Goal: Task Accomplishment & Management: Manage account settings

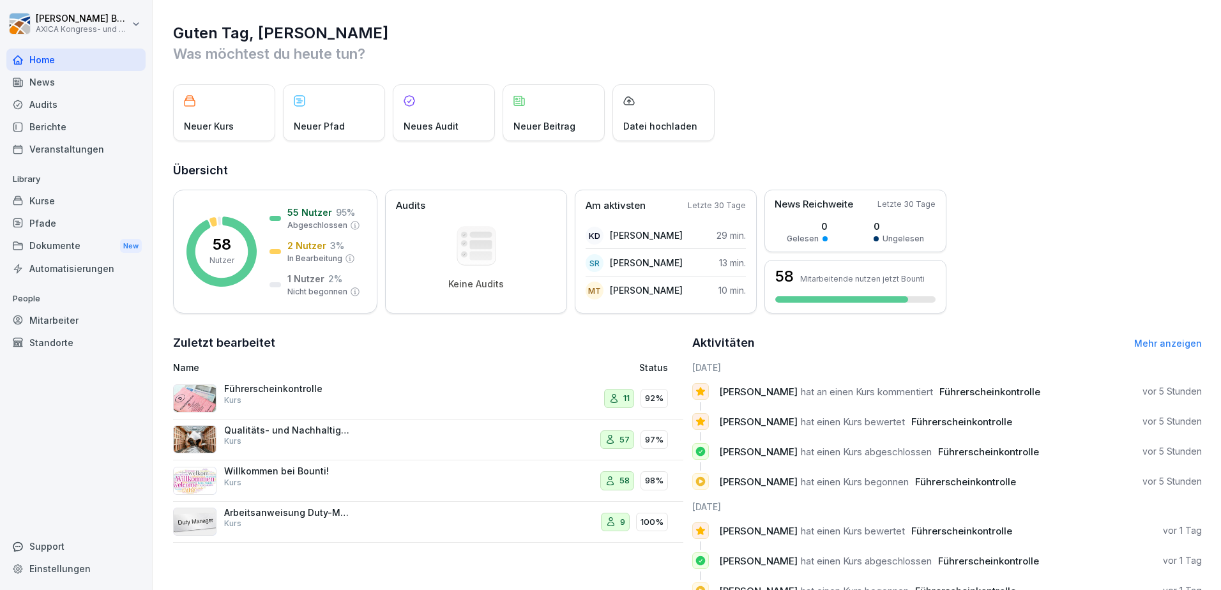
click at [349, 407] on div "Führerscheinkontrolle Kurs" at bounding box center [332, 398] width 319 height 31
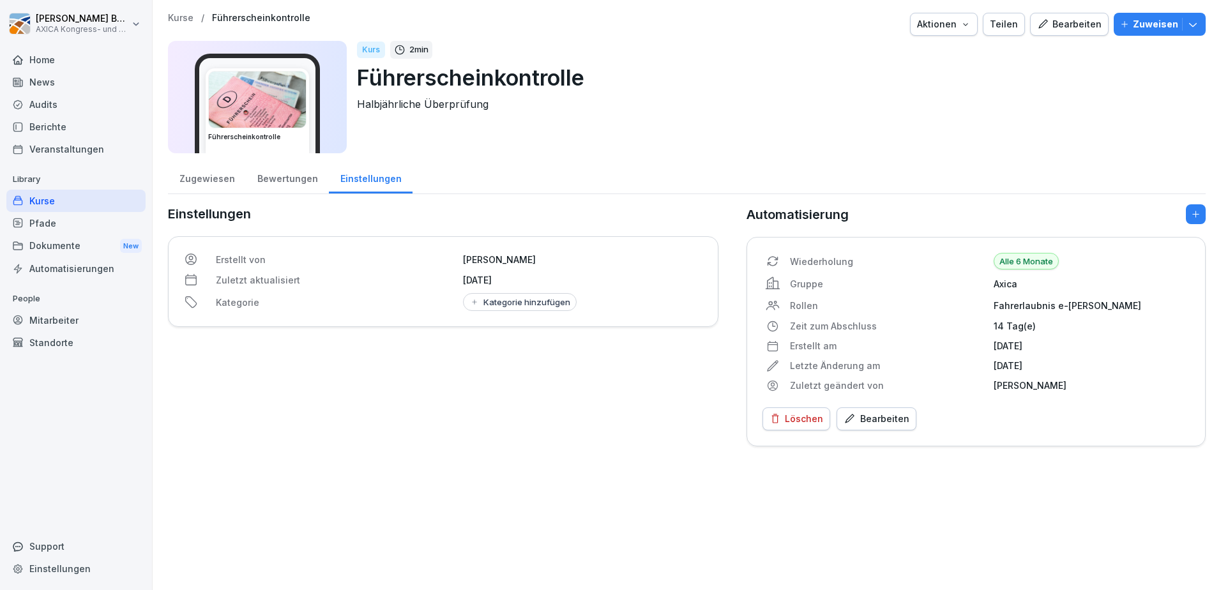
click at [291, 176] on div "Bewertungen" at bounding box center [287, 177] width 83 height 33
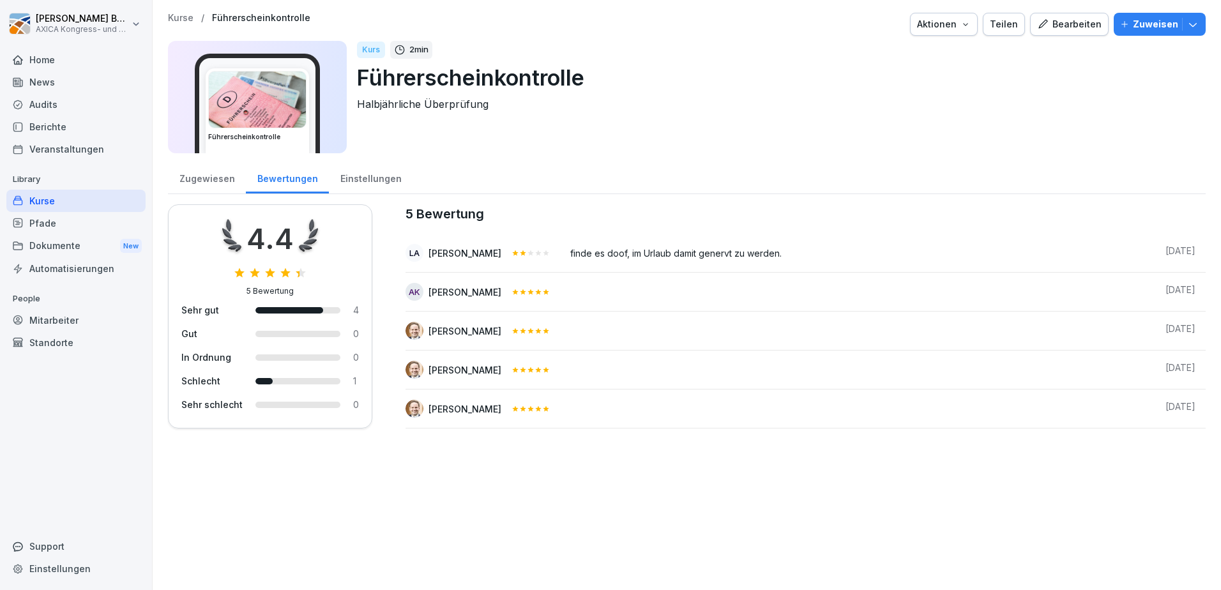
click at [208, 173] on div "Zugewiesen" at bounding box center [207, 177] width 78 height 33
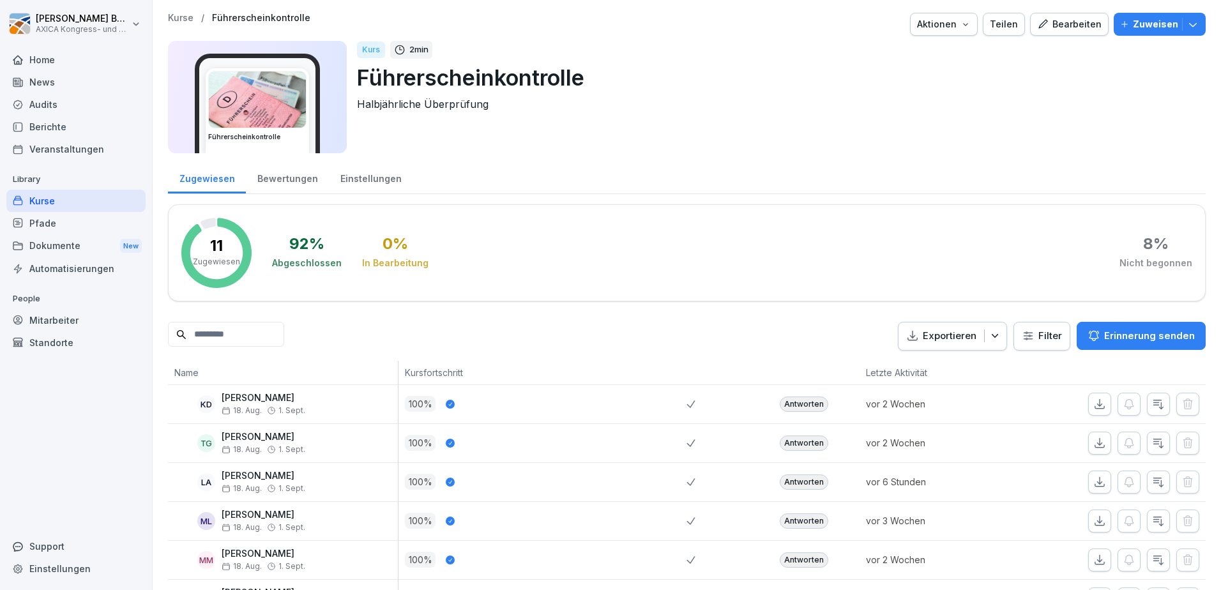
click at [52, 199] on div "Kurse" at bounding box center [75, 201] width 139 height 22
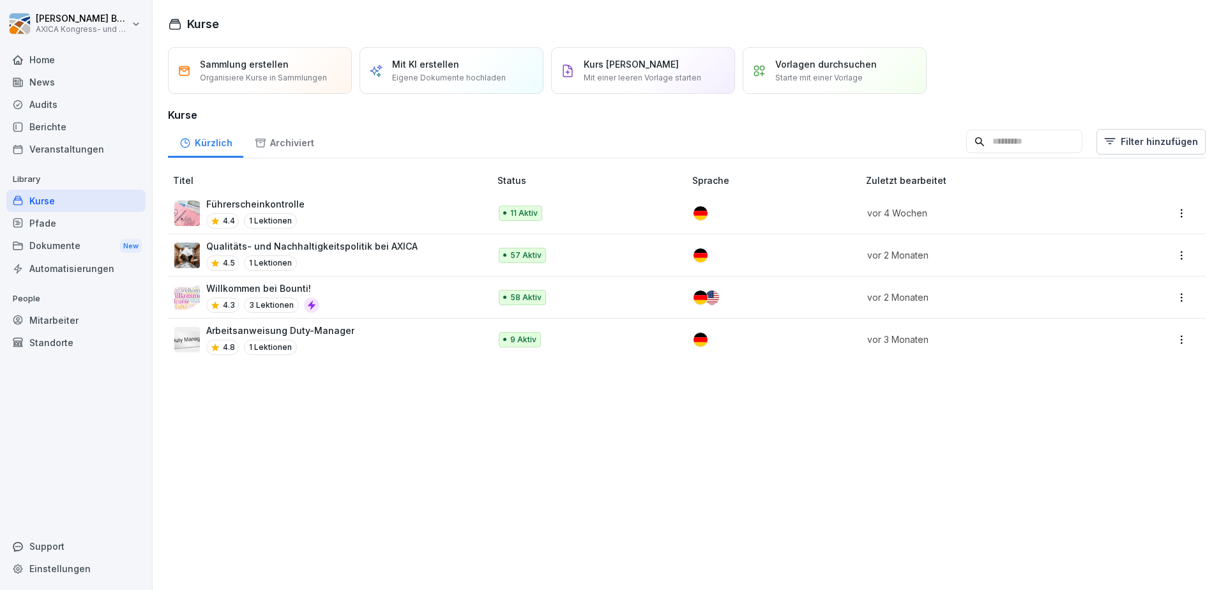
click at [361, 260] on div "4.5 1 Lektionen" at bounding box center [311, 262] width 211 height 15
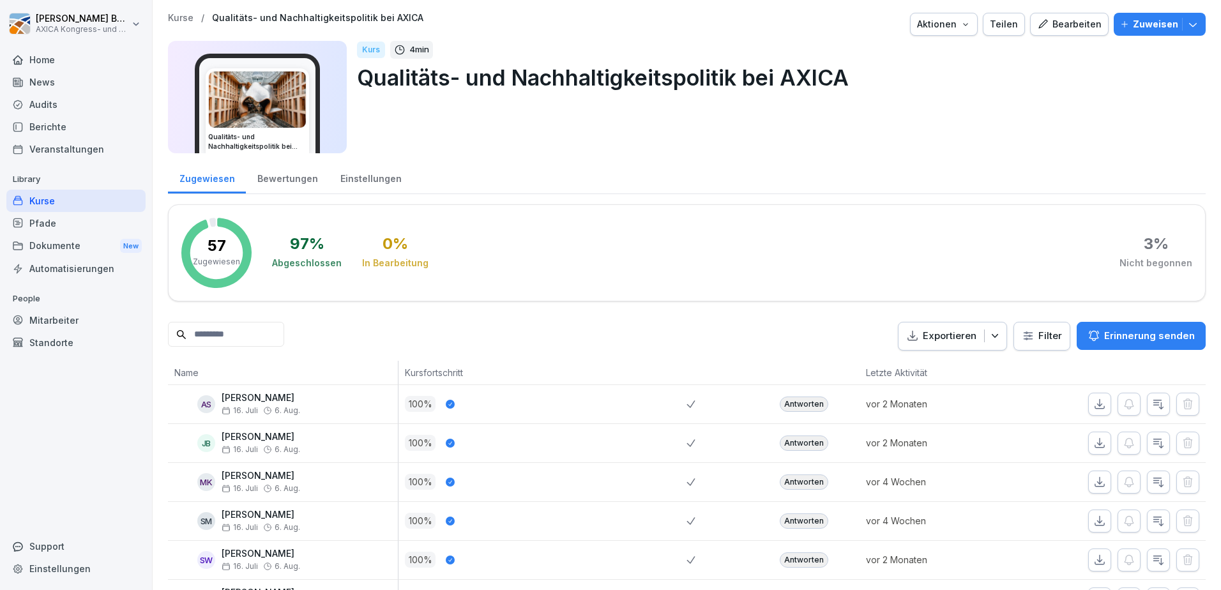
click at [287, 185] on div "Bewertungen" at bounding box center [287, 177] width 83 height 33
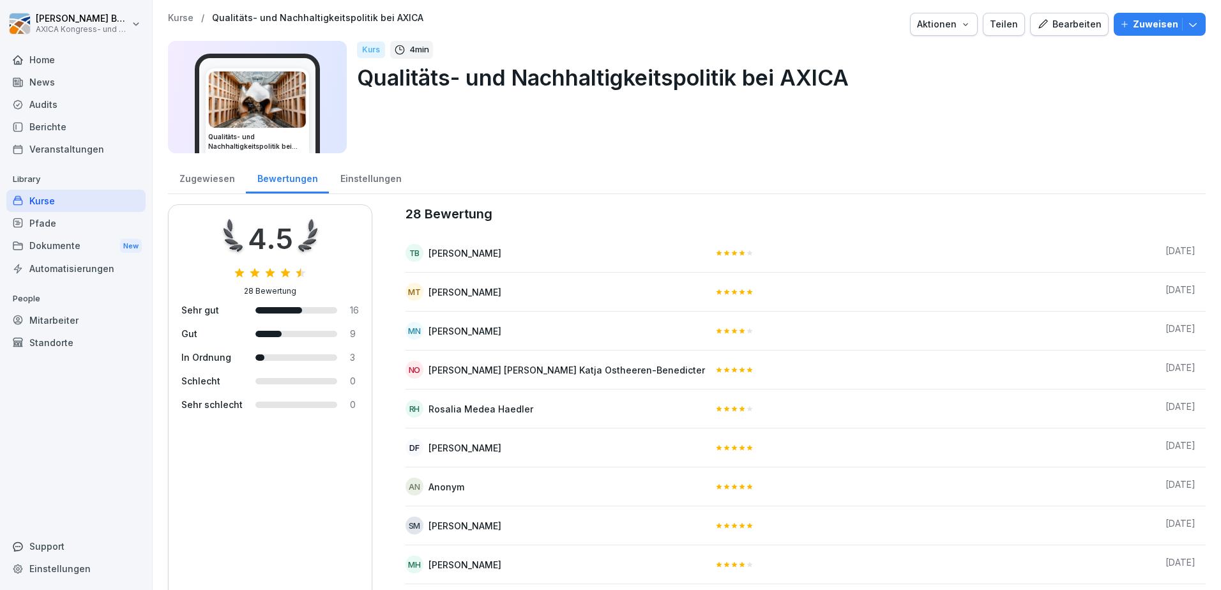
click at [204, 174] on div "Zugewiesen" at bounding box center [207, 177] width 78 height 33
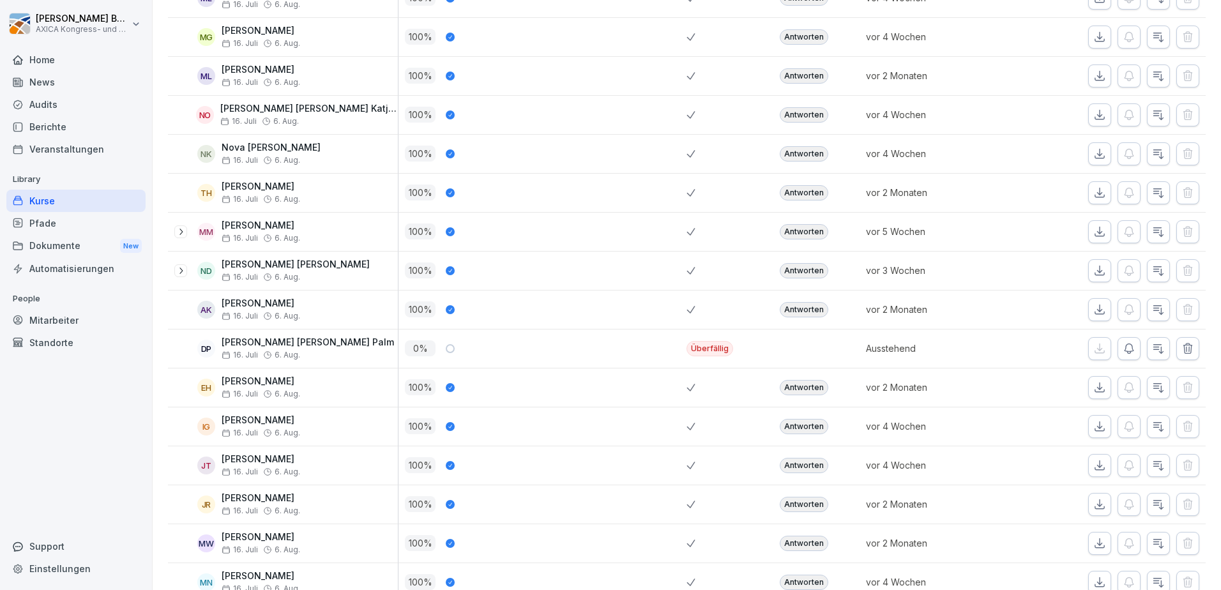
scroll to position [1213, 0]
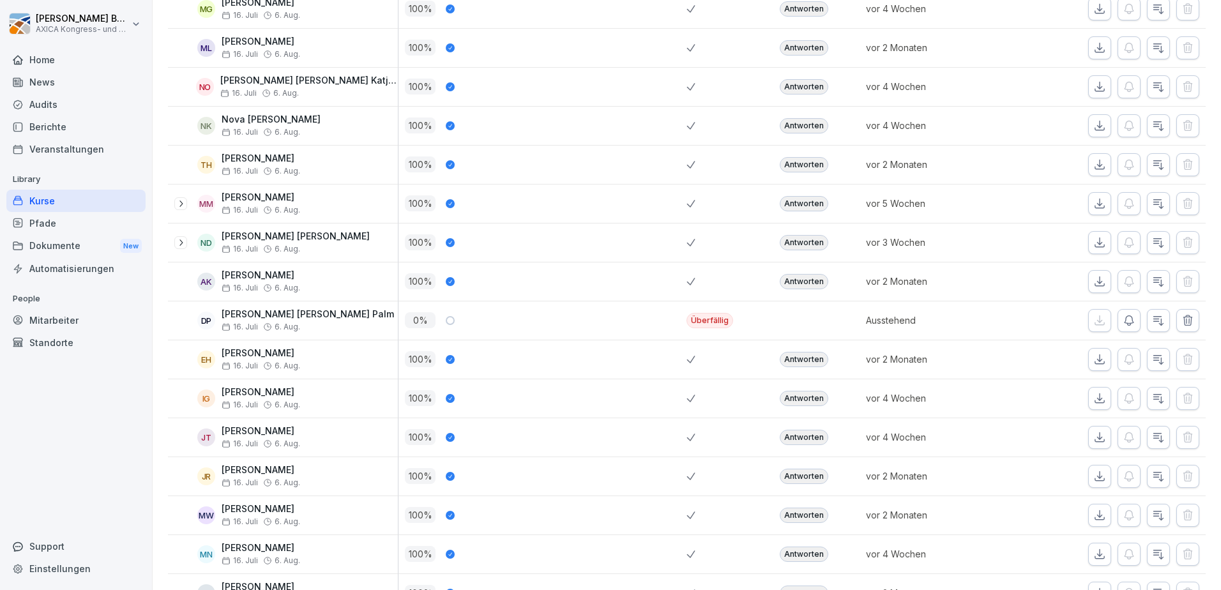
click at [449, 321] on div at bounding box center [450, 320] width 9 height 9
click at [1124, 323] on icon "button" at bounding box center [1128, 320] width 9 height 10
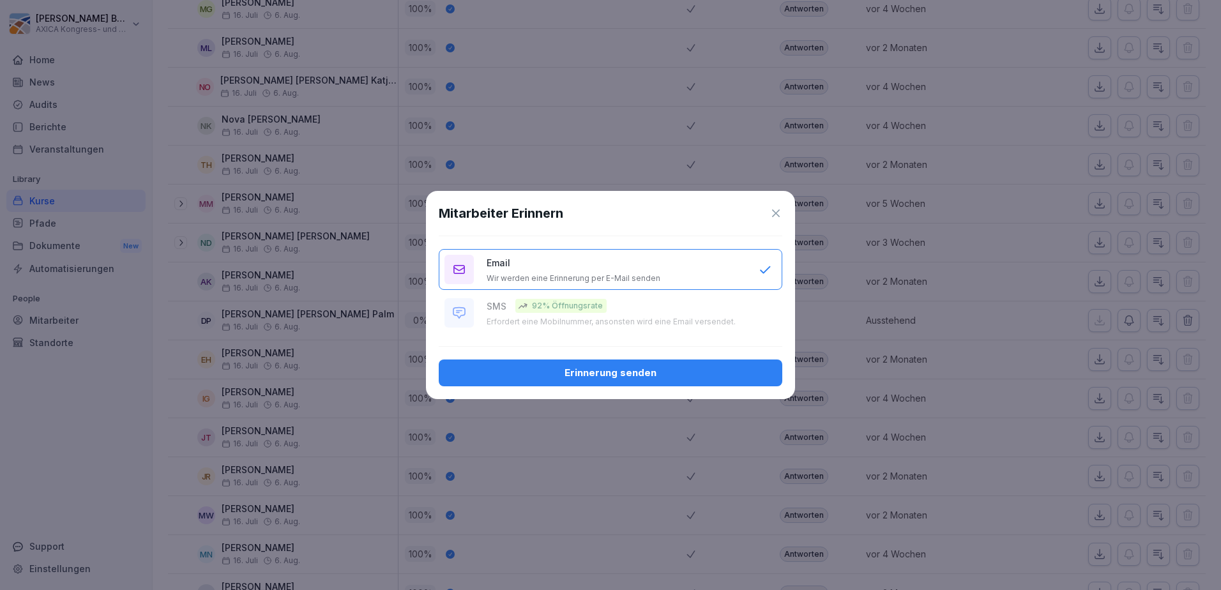
click at [627, 376] on div "Erinnerung senden" at bounding box center [610, 373] width 323 height 14
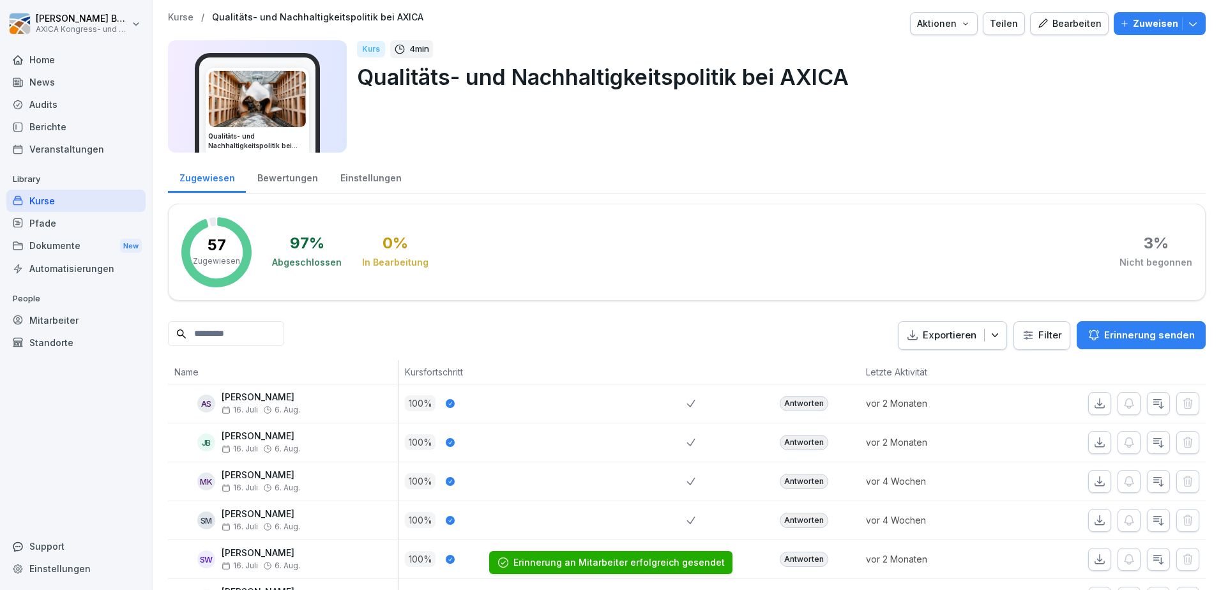
scroll to position [0, 0]
click at [57, 203] on div "Kurse" at bounding box center [75, 201] width 139 height 22
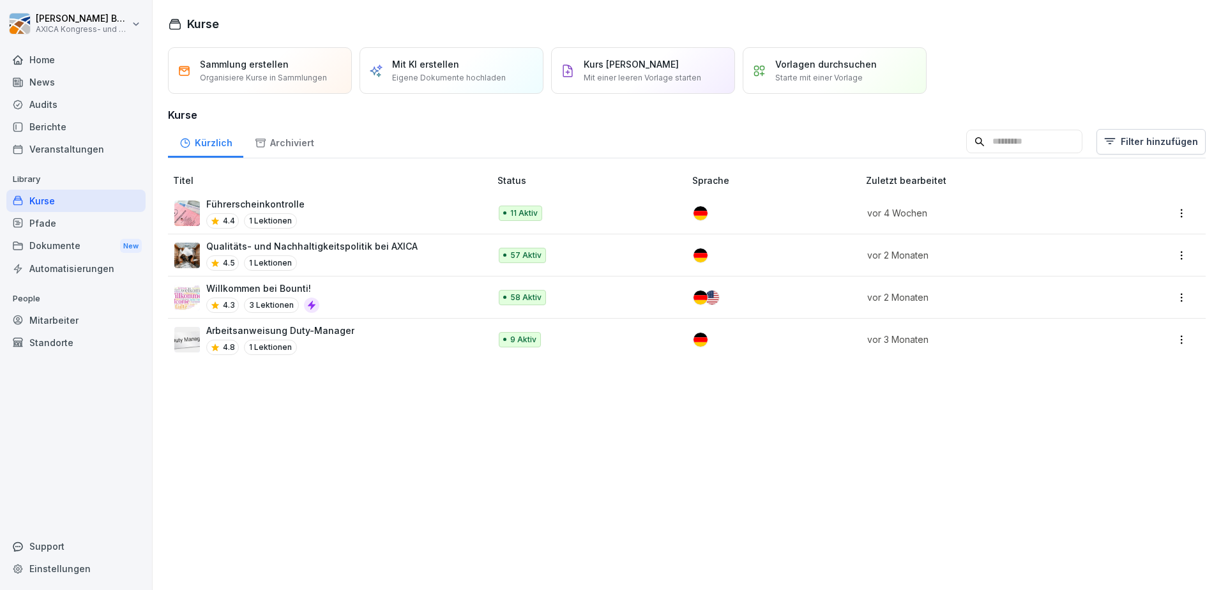
click at [389, 298] on div "Willkommen bei Bounti! 4.3 3 Lektionen" at bounding box center [325, 297] width 303 height 31
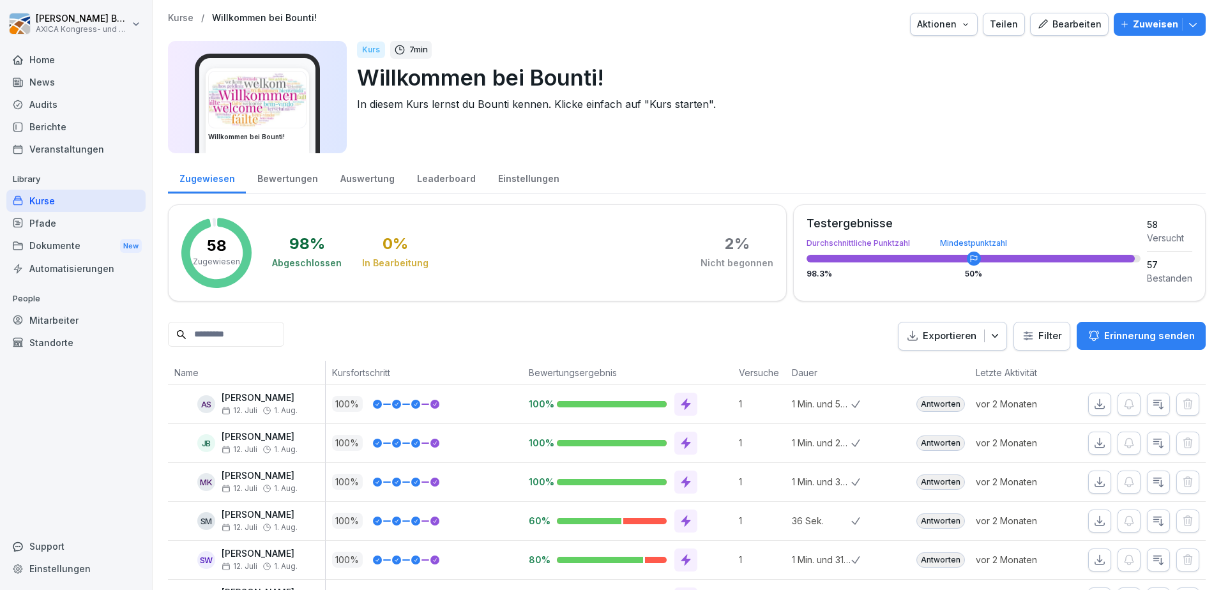
click at [57, 59] on div "Home" at bounding box center [75, 60] width 139 height 22
